Goal: Obtain resource: Download file/media

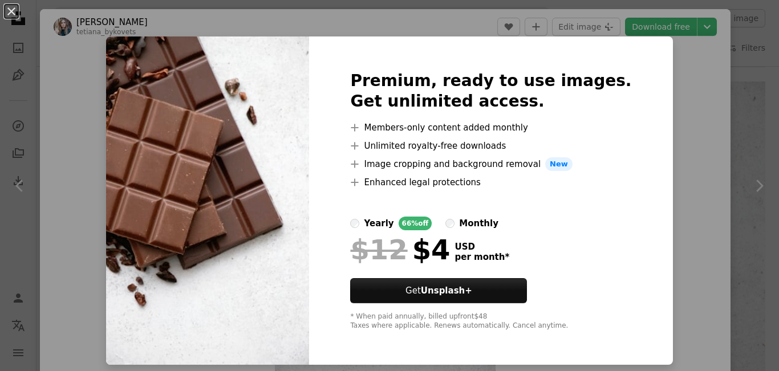
scroll to position [10, 0]
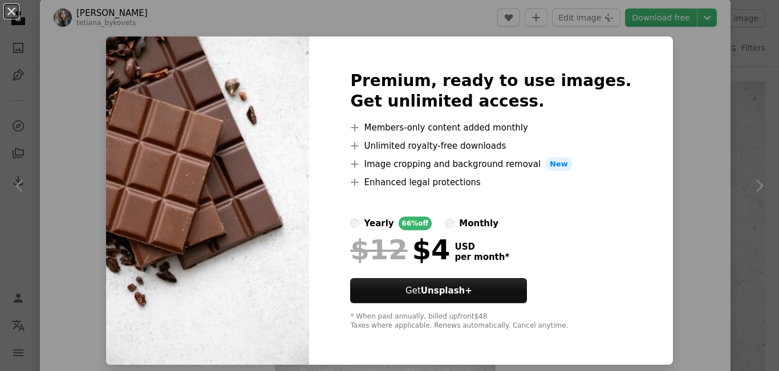
click at [187, 182] on img at bounding box center [207, 201] width 203 height 329
click at [186, 182] on img at bounding box center [207, 201] width 203 height 329
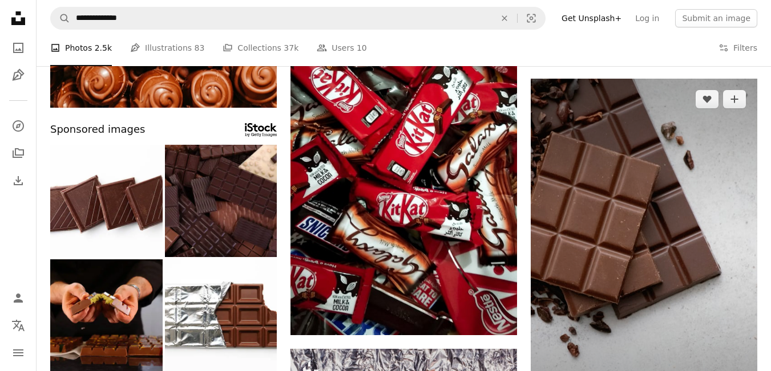
click at [686, 191] on img at bounding box center [644, 249] width 226 height 340
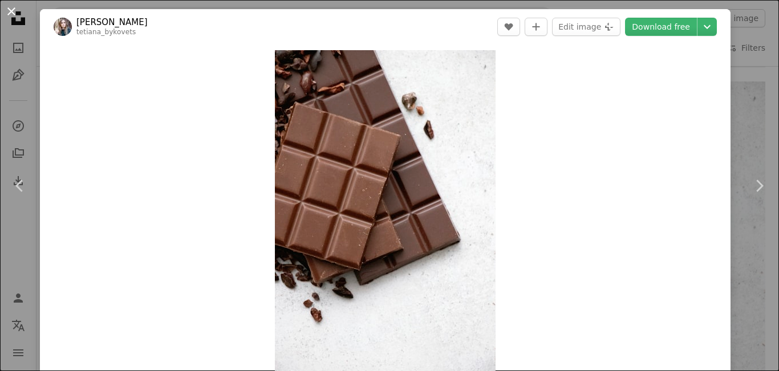
click at [13, 9] on button "An X shape" at bounding box center [12, 12] width 14 height 14
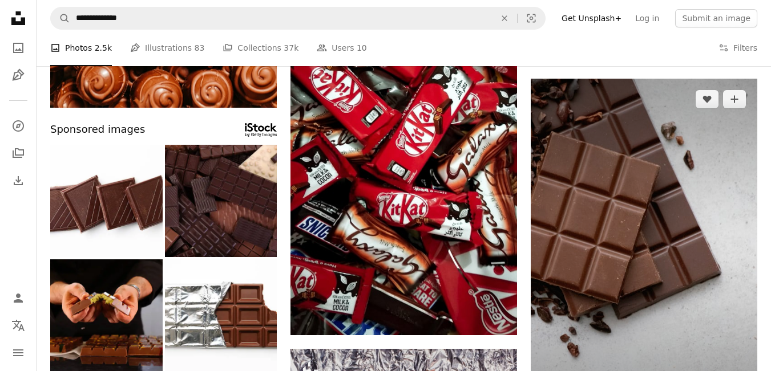
click at [634, 200] on img at bounding box center [644, 249] width 226 height 340
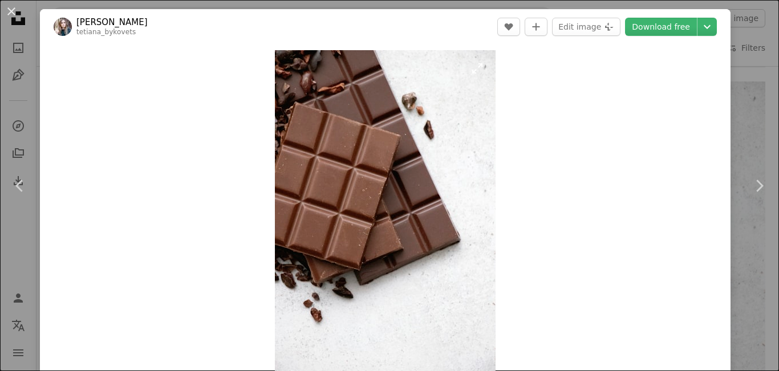
click at [401, 186] on img "Zoom in on this image" at bounding box center [385, 215] width 221 height 331
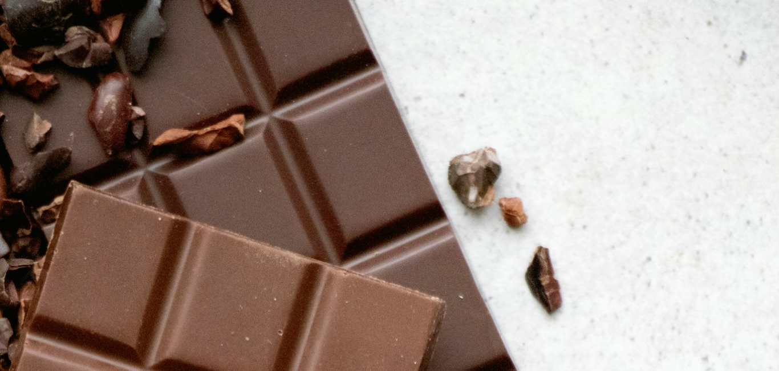
scroll to position [387, 0]
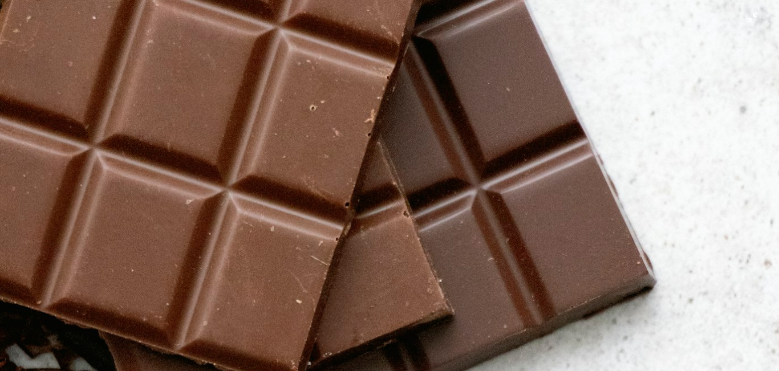
click at [411, 177] on img "Zoom out on this image" at bounding box center [389, 198] width 780 height 1171
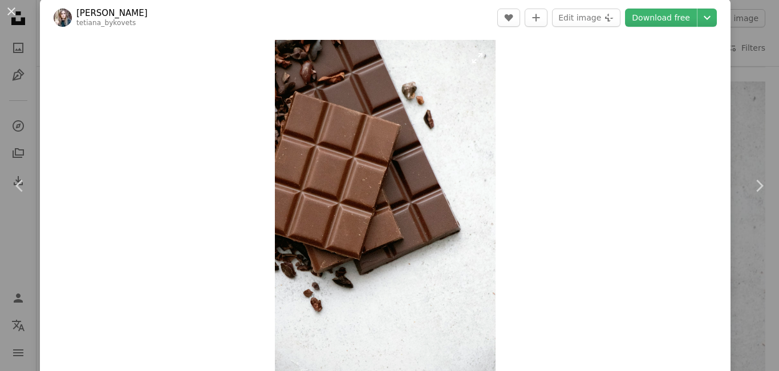
click at [411, 177] on img "Zoom in on this image" at bounding box center [385, 205] width 221 height 331
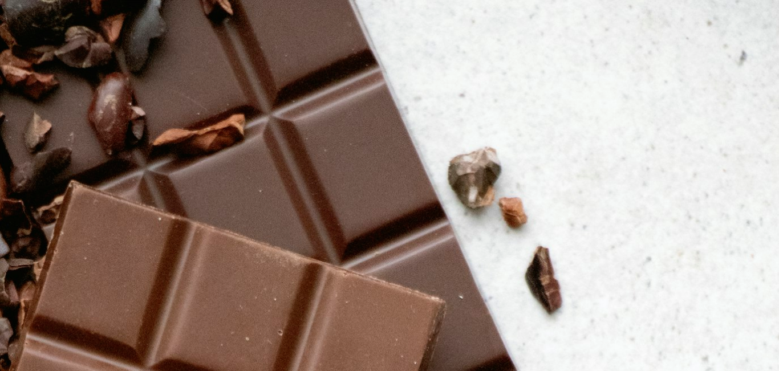
scroll to position [387, 0]
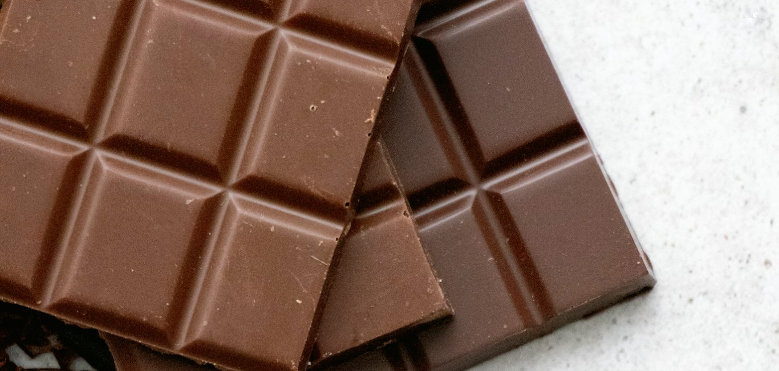
click at [411, 177] on img "Zoom out on this image" at bounding box center [389, 198] width 780 height 1171
